Goal: Task Accomplishment & Management: Manage account settings

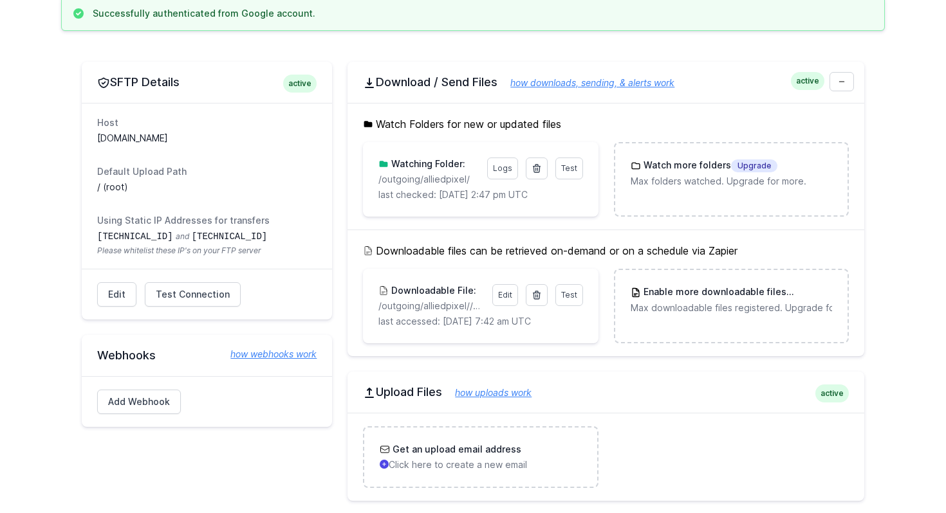
scroll to position [132, 0]
click at [567, 292] on span "Test" at bounding box center [569, 295] width 16 height 10
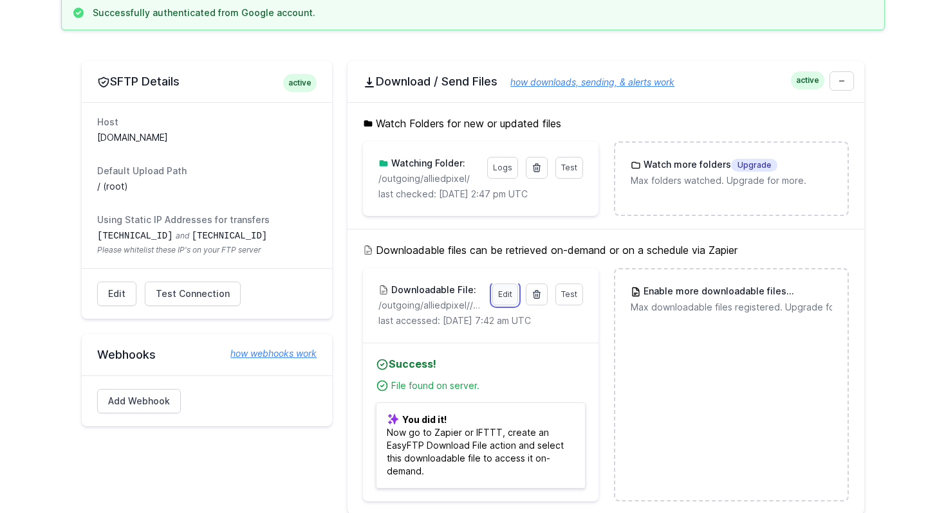
click at [509, 295] on link "Edit" at bounding box center [505, 295] width 26 height 22
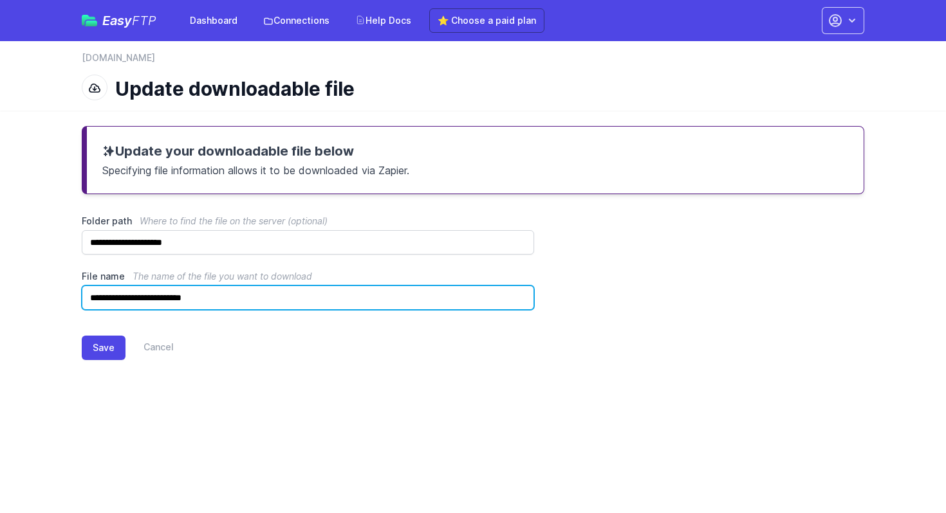
click at [243, 298] on input "**********" at bounding box center [308, 298] width 452 height 24
